Goal: Transaction & Acquisition: Purchase product/service

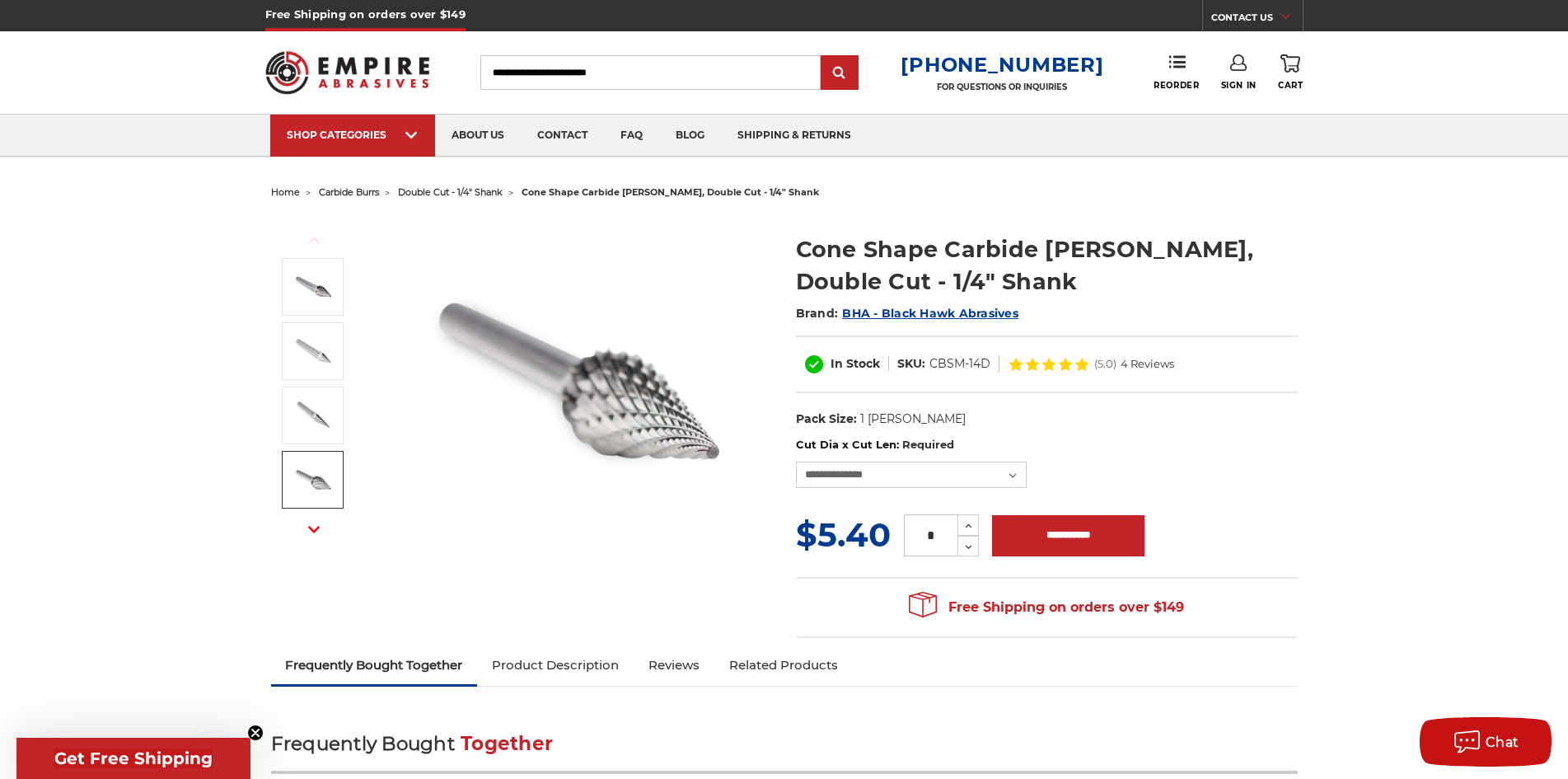
click at [300, 467] on img at bounding box center [312, 479] width 42 height 42
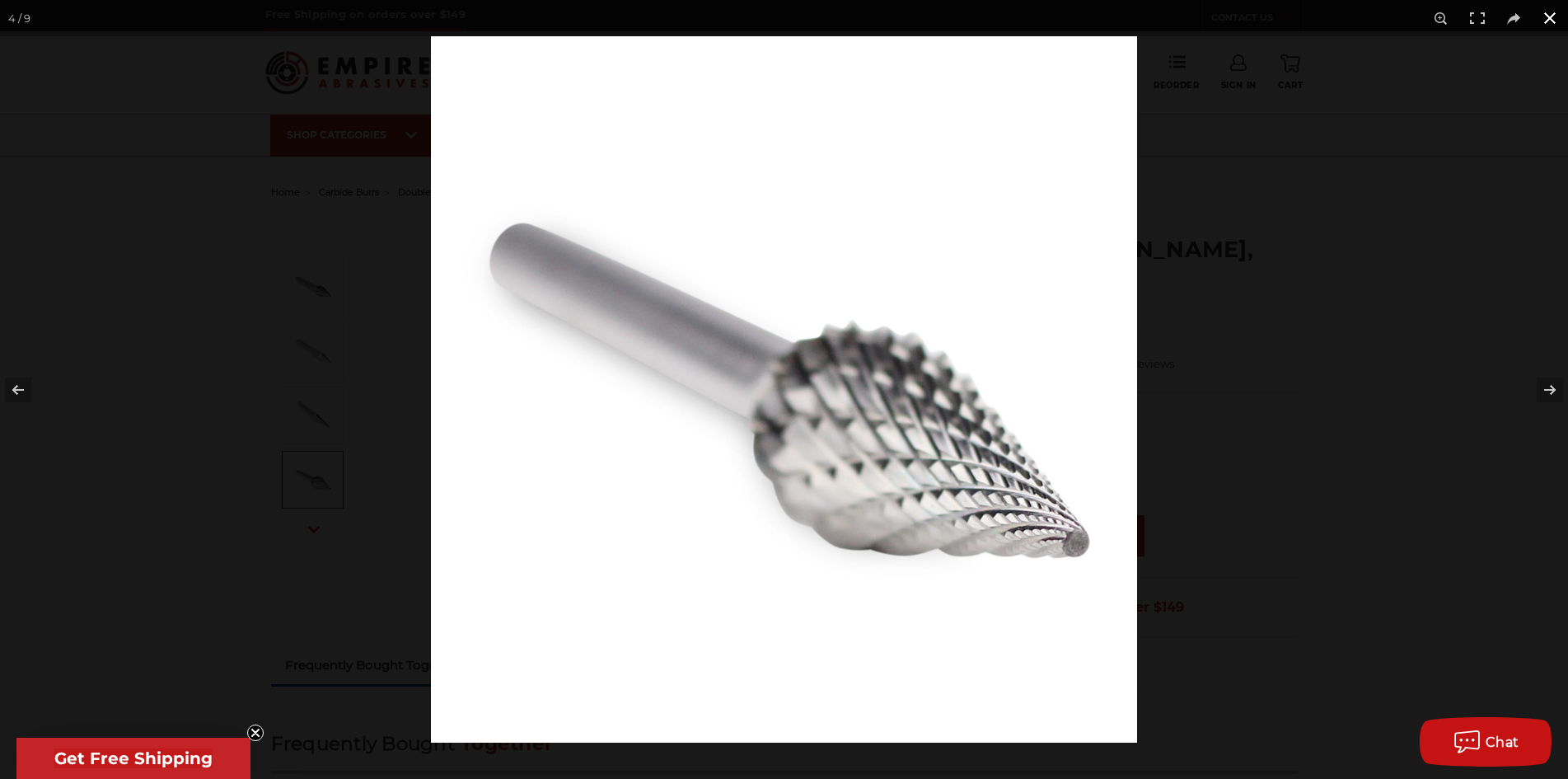
click at [1551, 11] on button at bounding box center [1549, 17] width 36 height 36
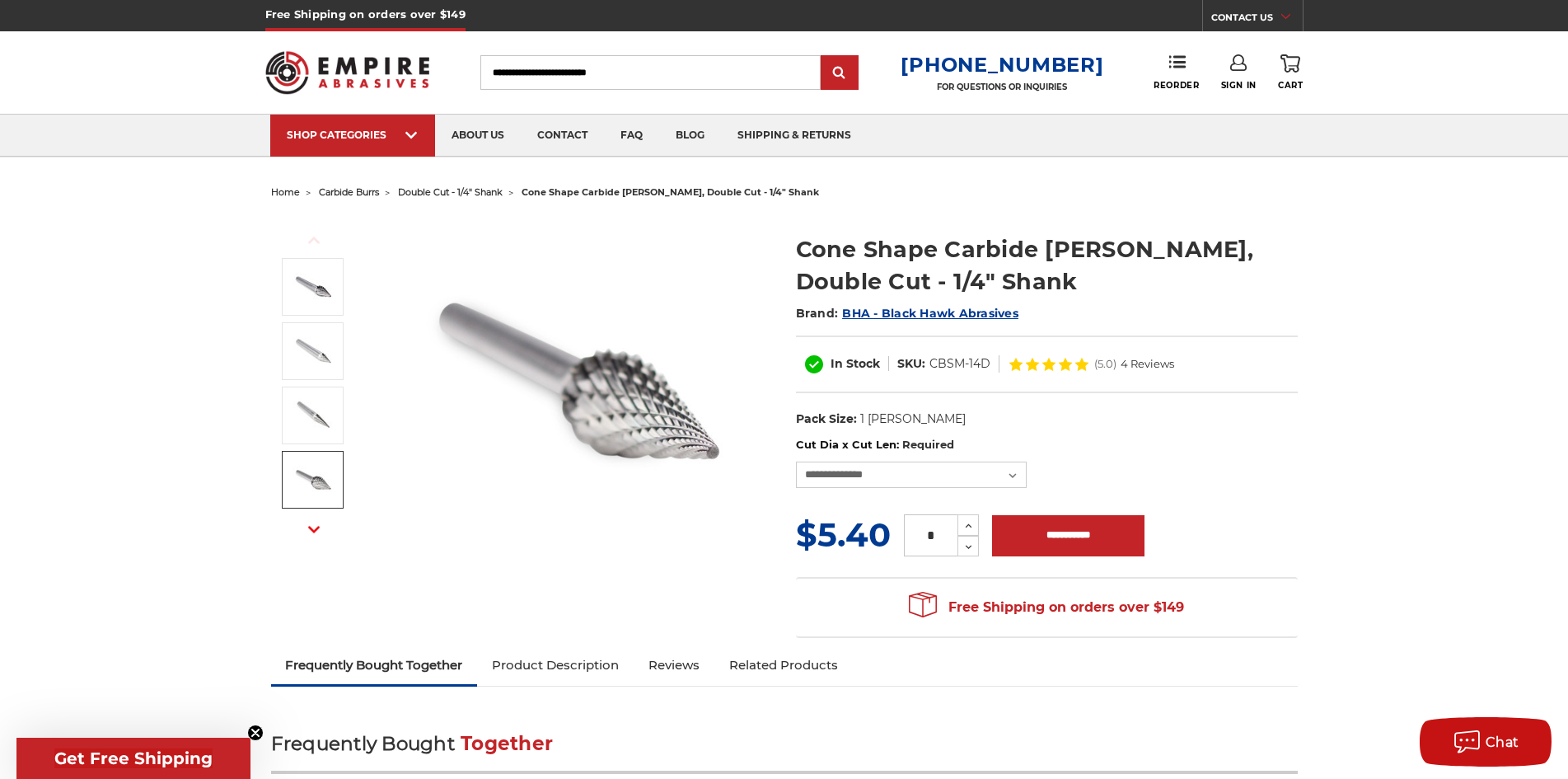
click at [315, 534] on icon "button" at bounding box center [314, 529] width 12 height 12
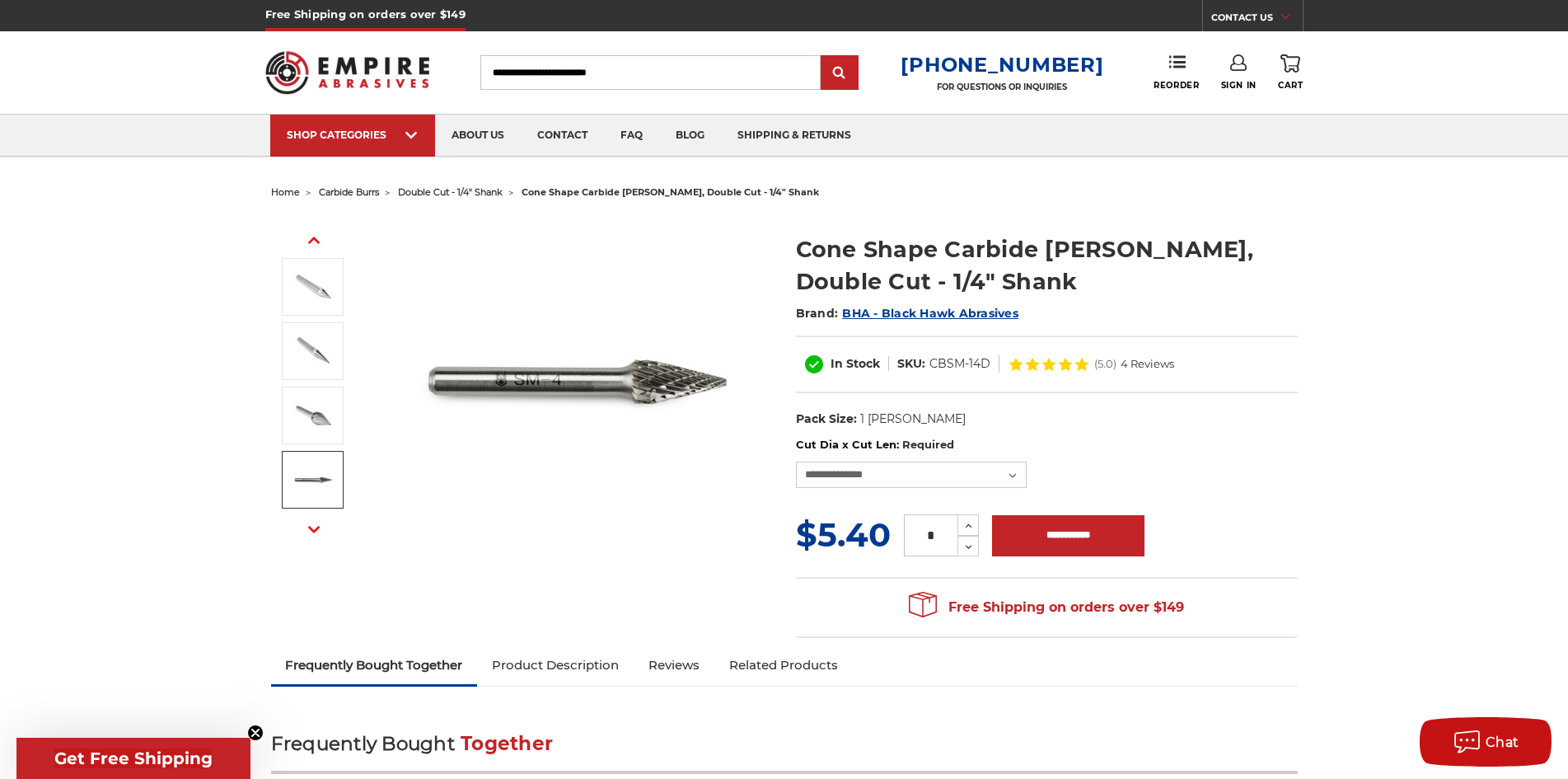
click at [313, 488] on img at bounding box center [312, 479] width 42 height 42
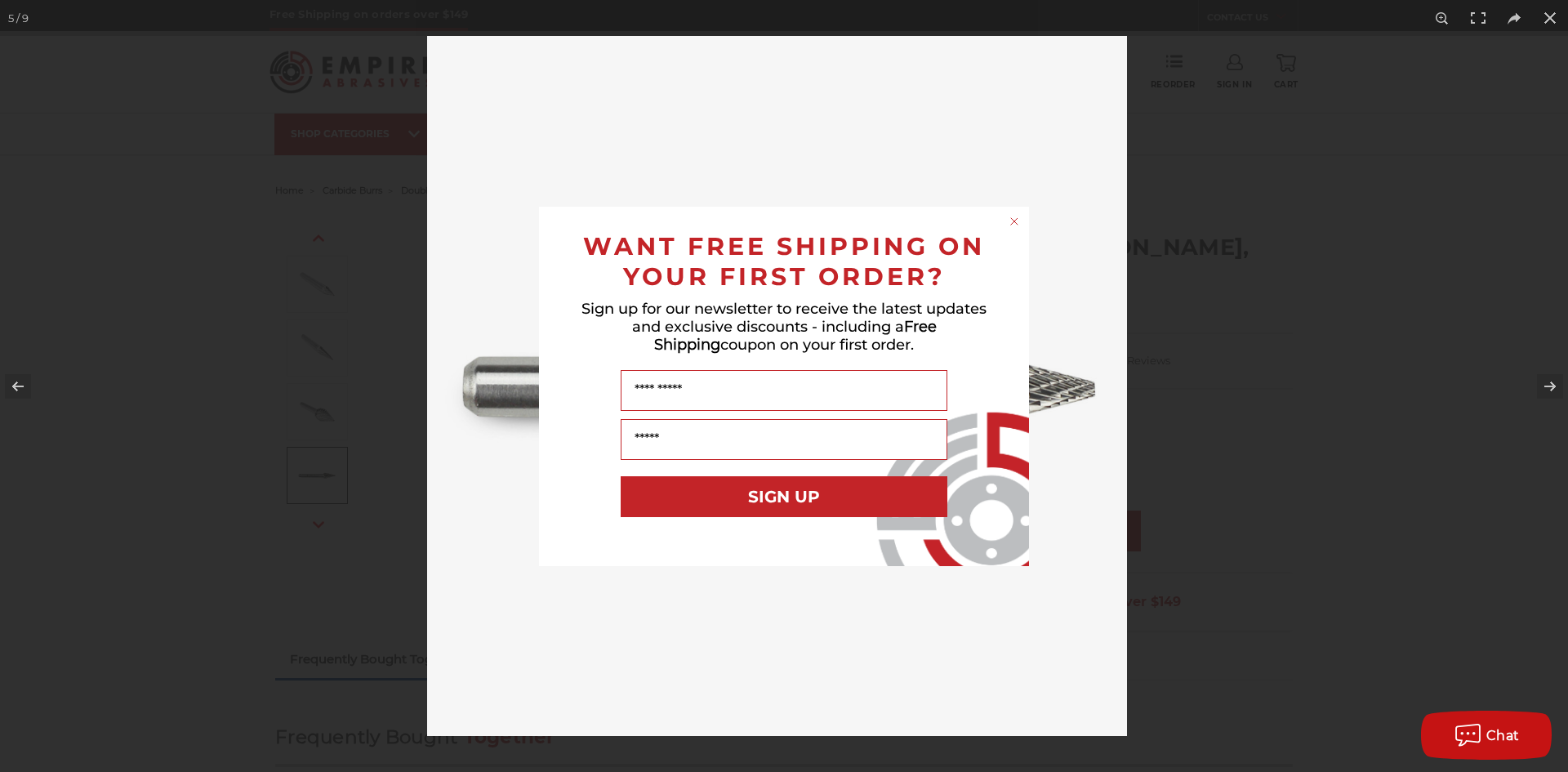
click at [1017, 223] on circle "Close dialog" at bounding box center [1015, 221] width 15 height 15
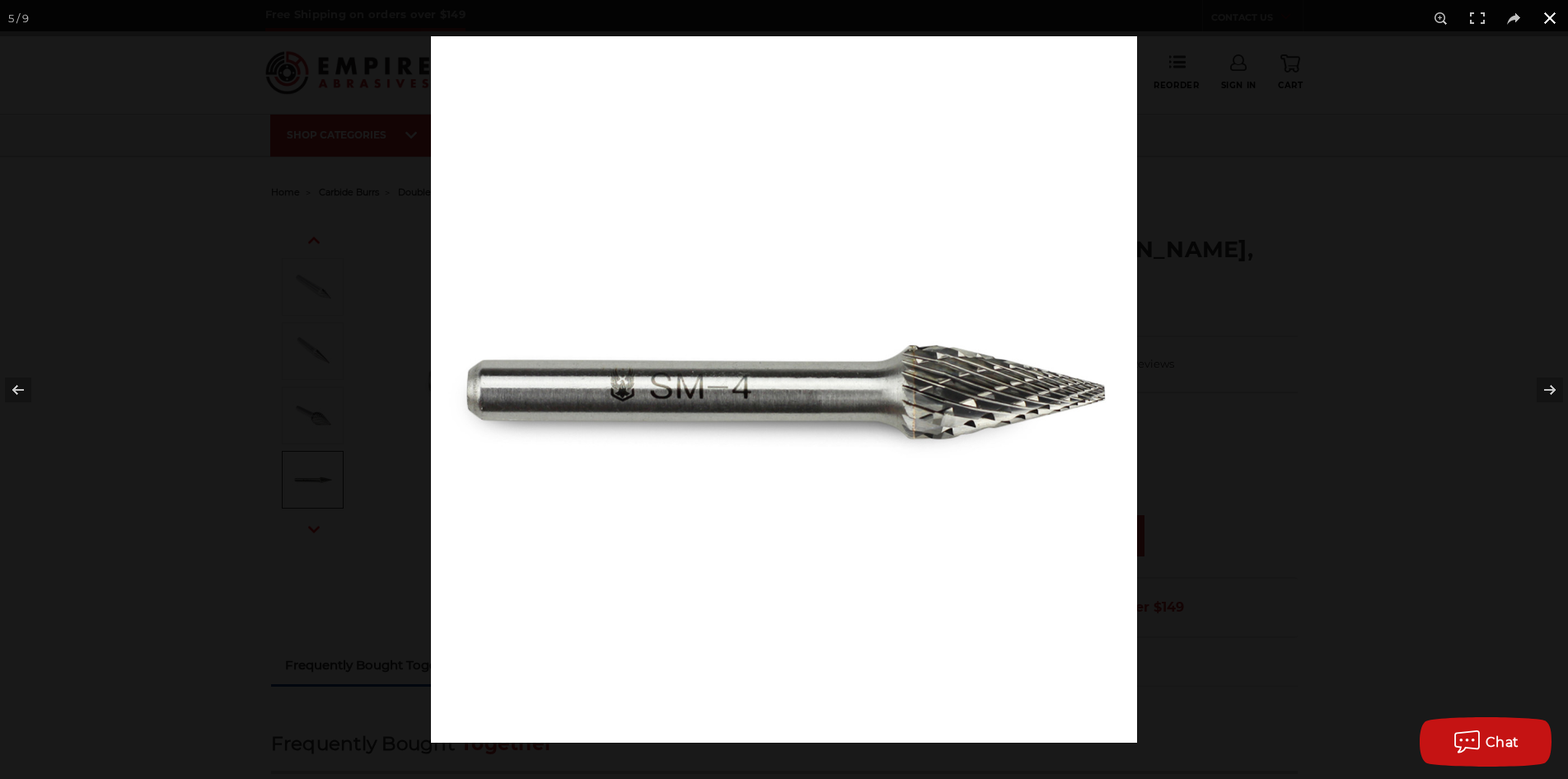
click at [1551, 28] on button at bounding box center [1549, 17] width 36 height 36
